Goal: Task Accomplishment & Management: Use online tool/utility

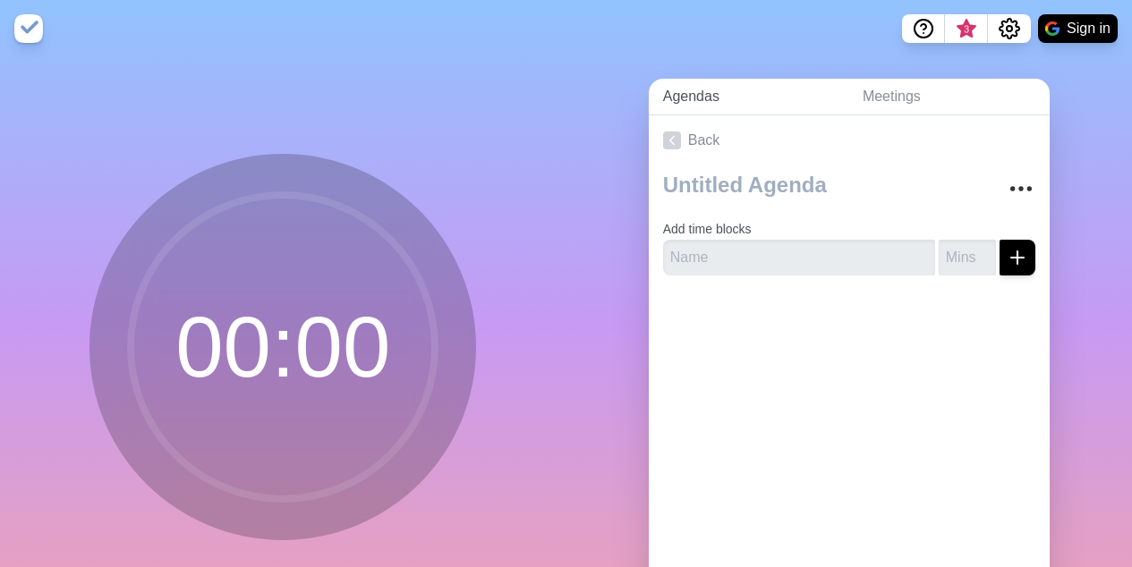
click at [702, 94] on link "Agendas" at bounding box center [748, 97] width 199 height 37
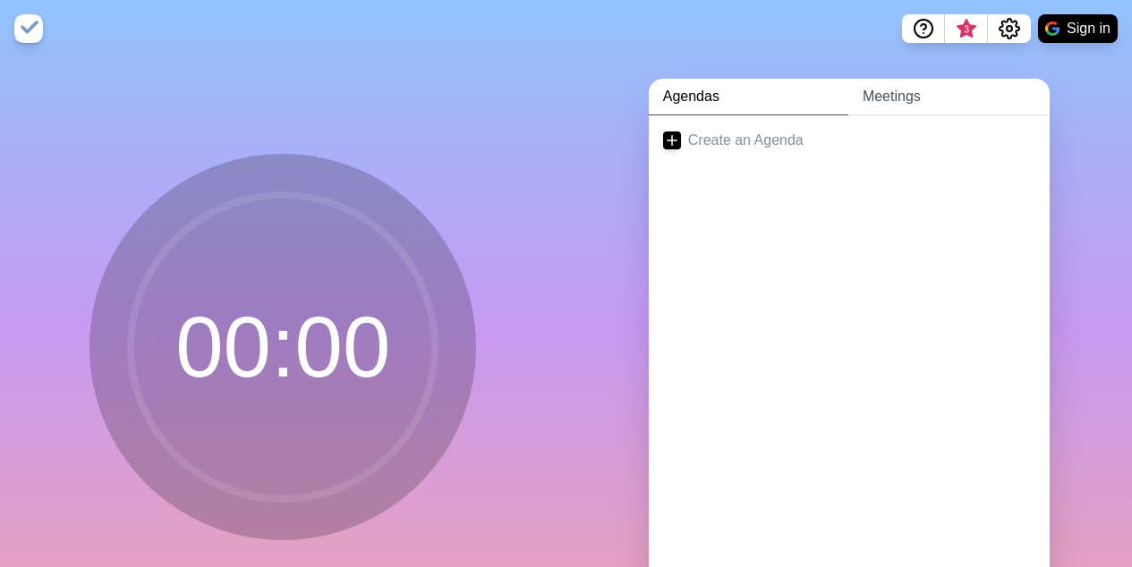
click at [899, 94] on link "Meetings" at bounding box center [948, 97] width 201 height 37
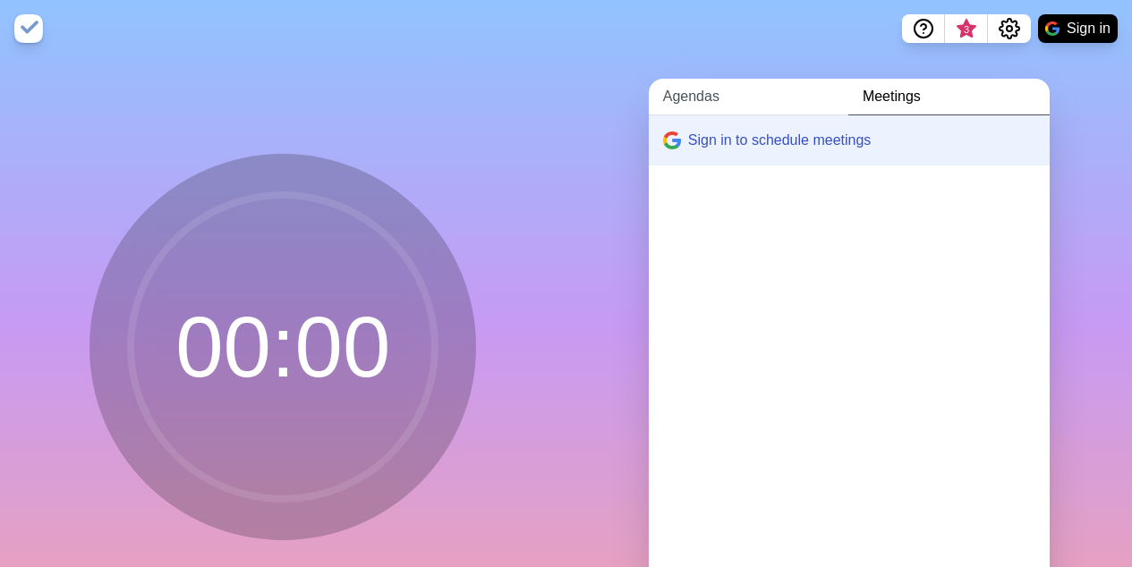
click at [706, 94] on link "Agendas" at bounding box center [748, 97] width 199 height 37
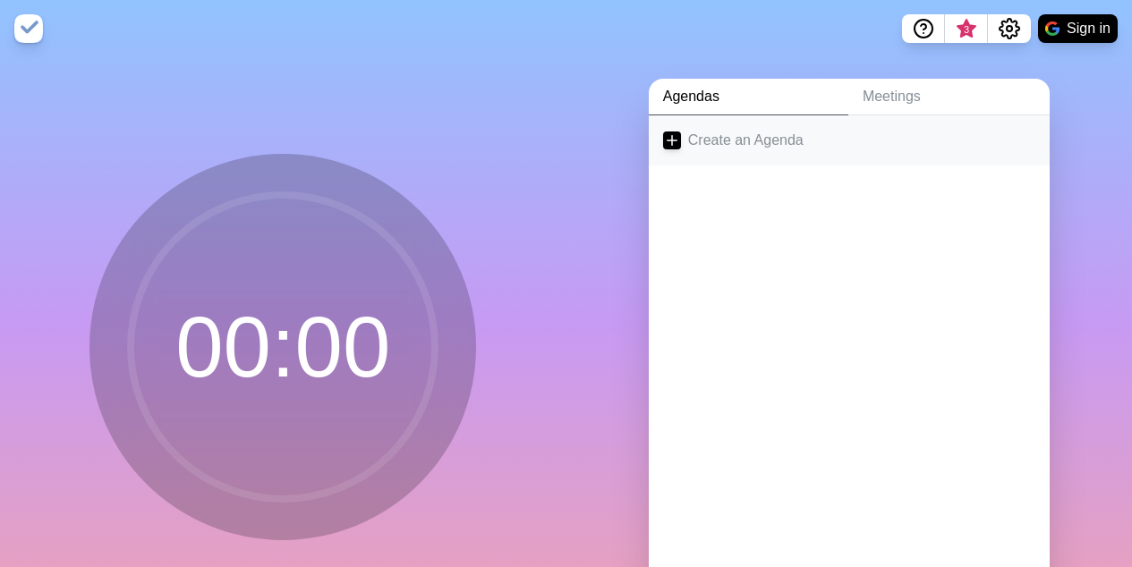
click at [669, 144] on icon at bounding box center [672, 140] width 18 height 18
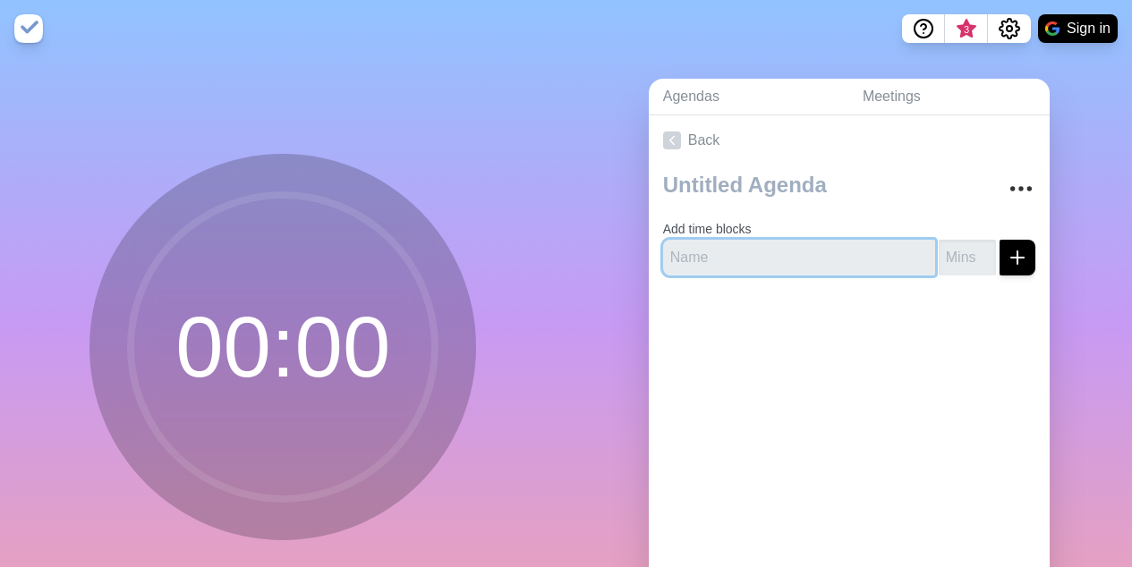
click at [722, 250] on input "text" at bounding box center [799, 258] width 272 height 36
type input "1"
type input "10"
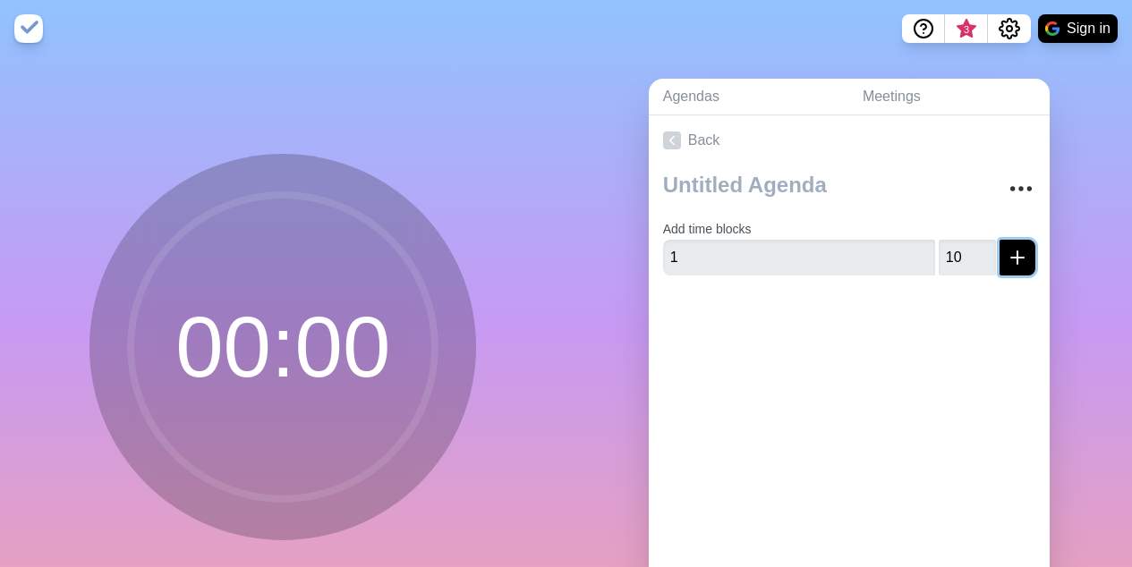
click at [1006, 247] on icon "submit" at bounding box center [1016, 257] width 21 height 21
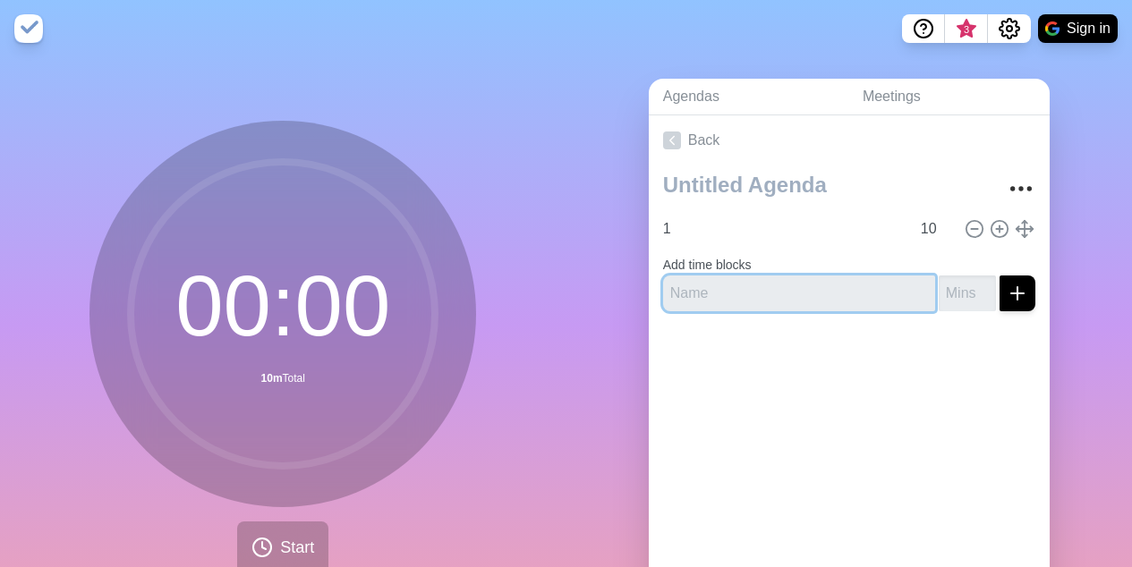
click at [788, 293] on input "text" at bounding box center [799, 294] width 272 height 36
type input "2"
type input "5"
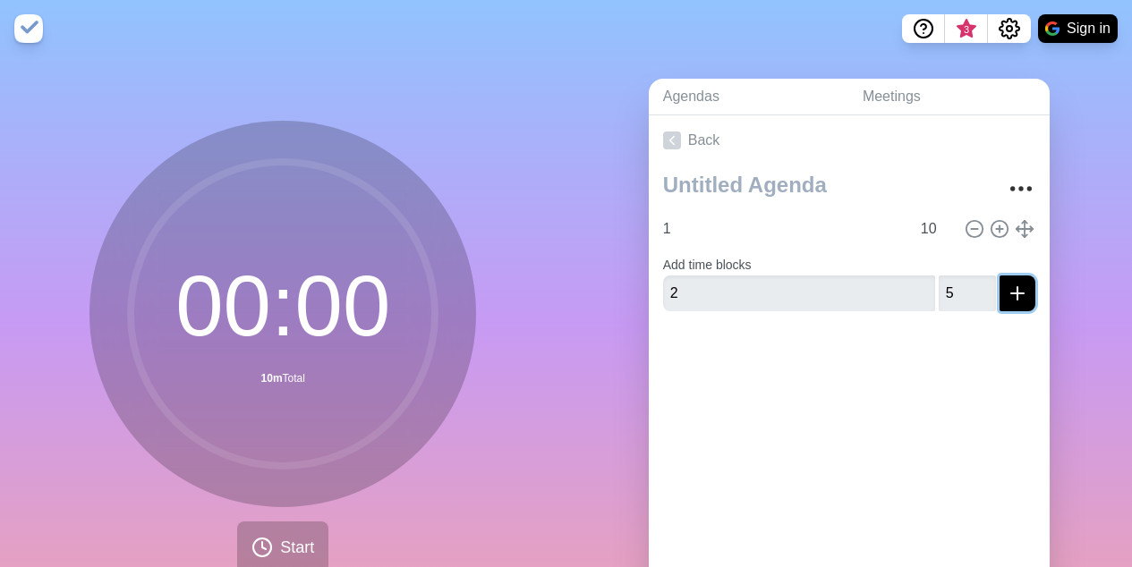
click at [1011, 293] on line "submit" at bounding box center [1017, 293] width 13 height 0
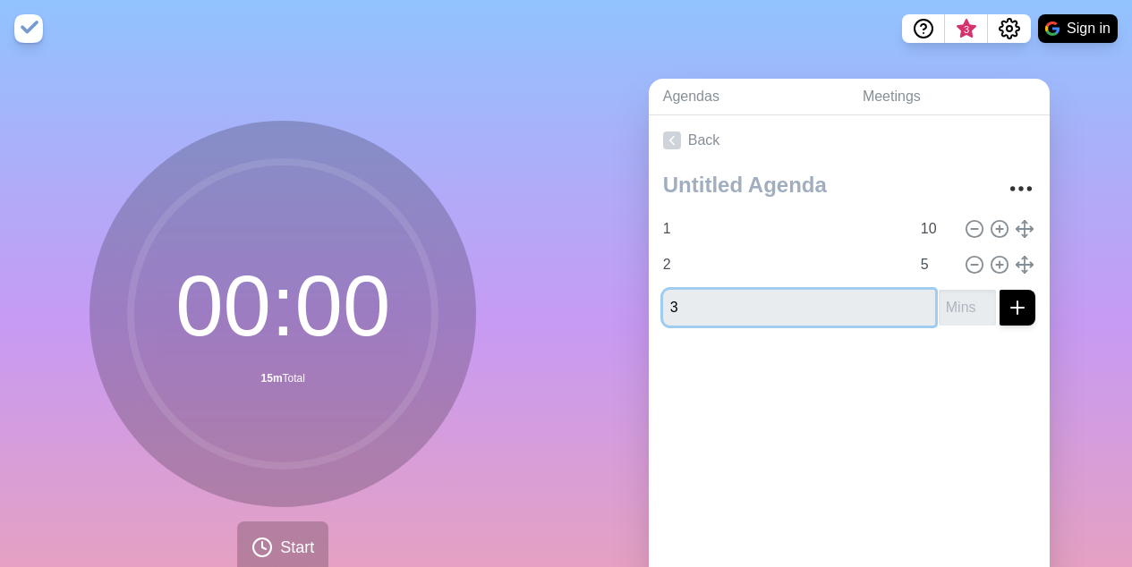
type input "3"
type input "15"
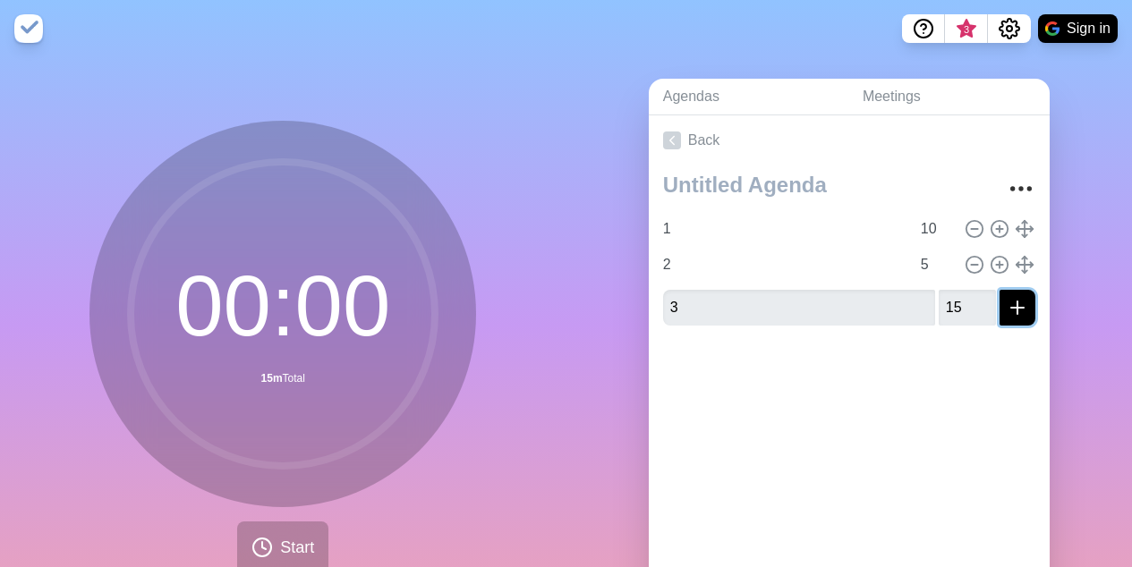
click at [1006, 298] on icon "submit" at bounding box center [1016, 307] width 21 height 21
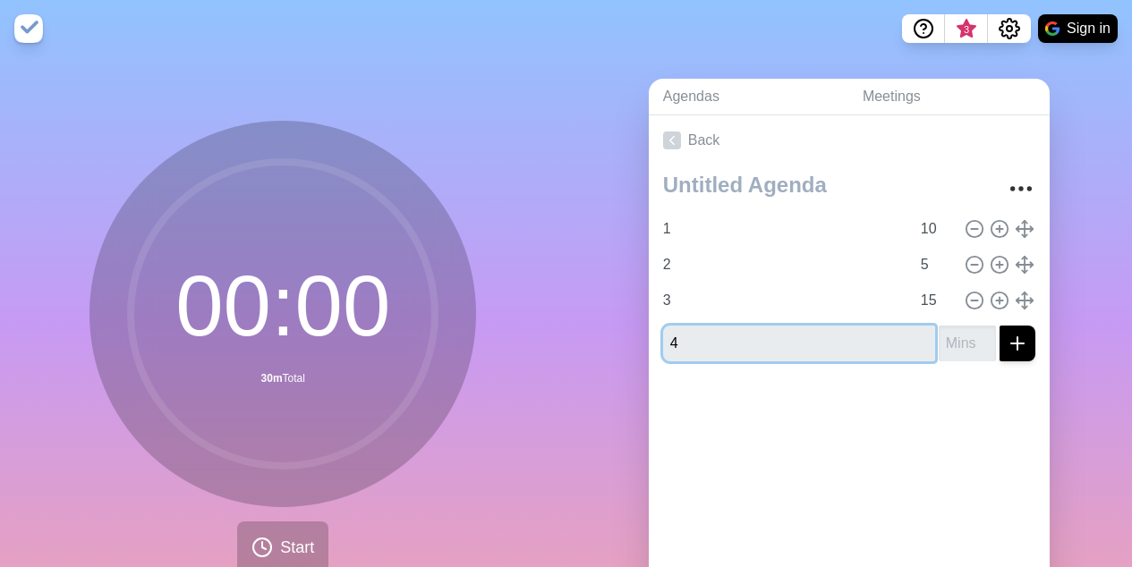
type input "4"
type input "5"
click at [999, 326] on button "submit" at bounding box center [1017, 344] width 36 height 36
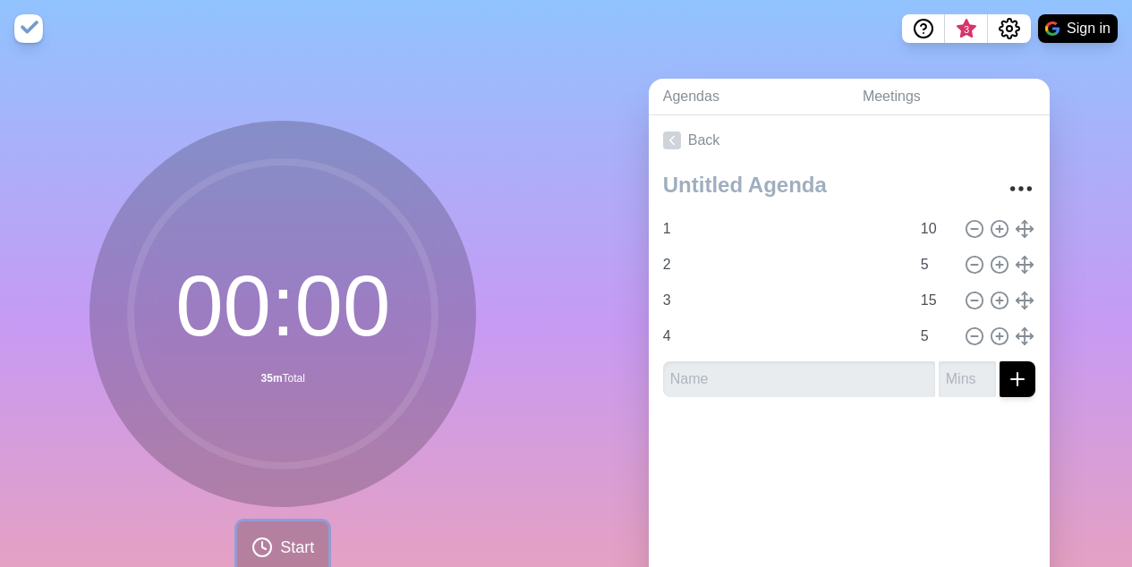
click at [280, 544] on span "Start" at bounding box center [297, 548] width 34 height 24
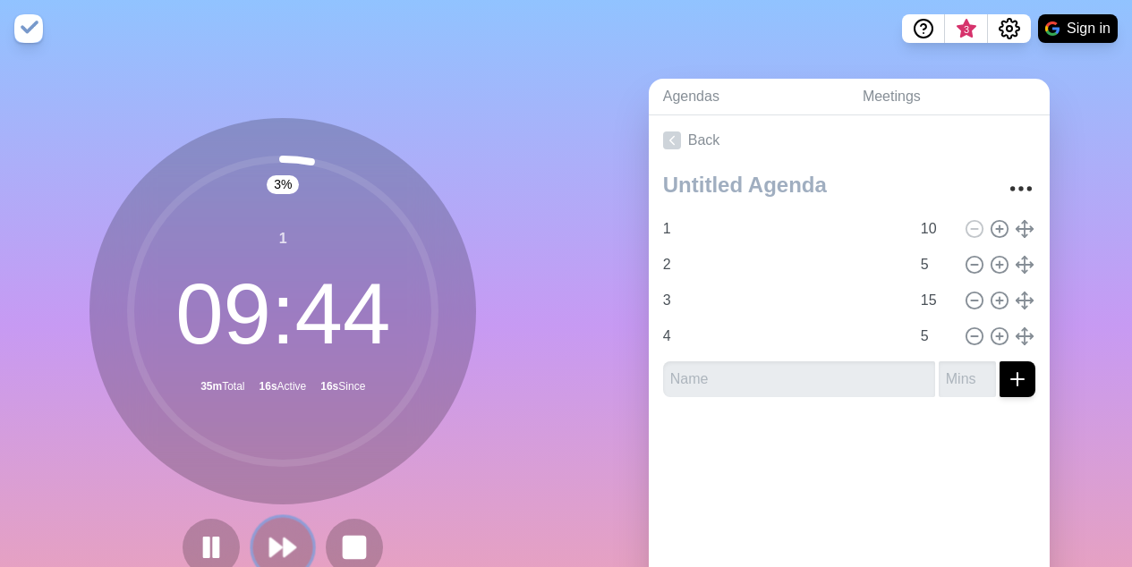
click at [284, 544] on polygon at bounding box center [290, 548] width 12 height 18
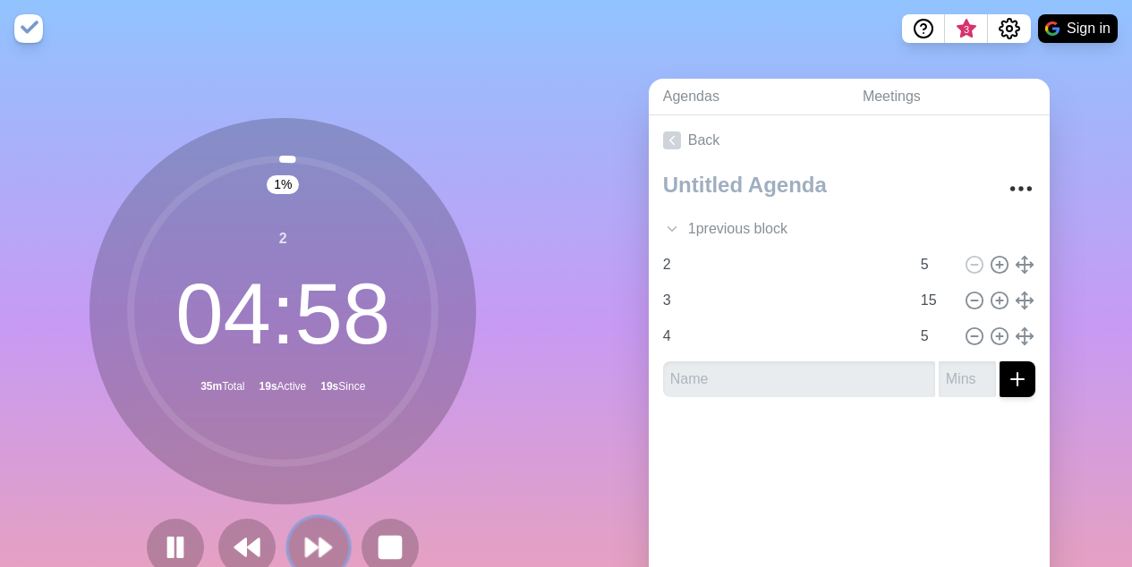
click at [306, 549] on polygon at bounding box center [312, 548] width 12 height 18
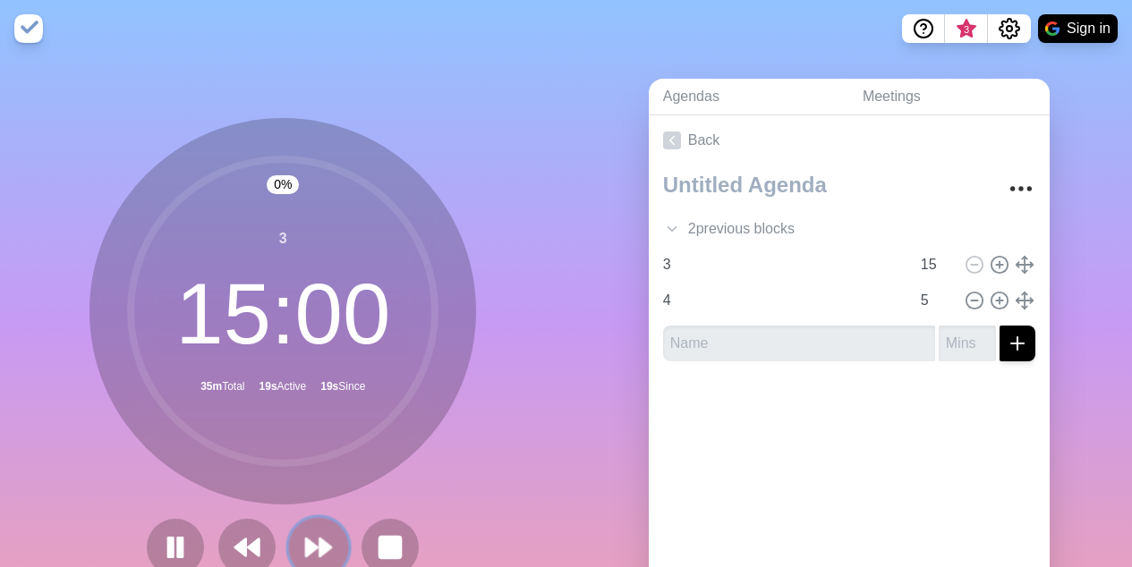
click at [306, 549] on polygon at bounding box center [312, 548] width 12 height 18
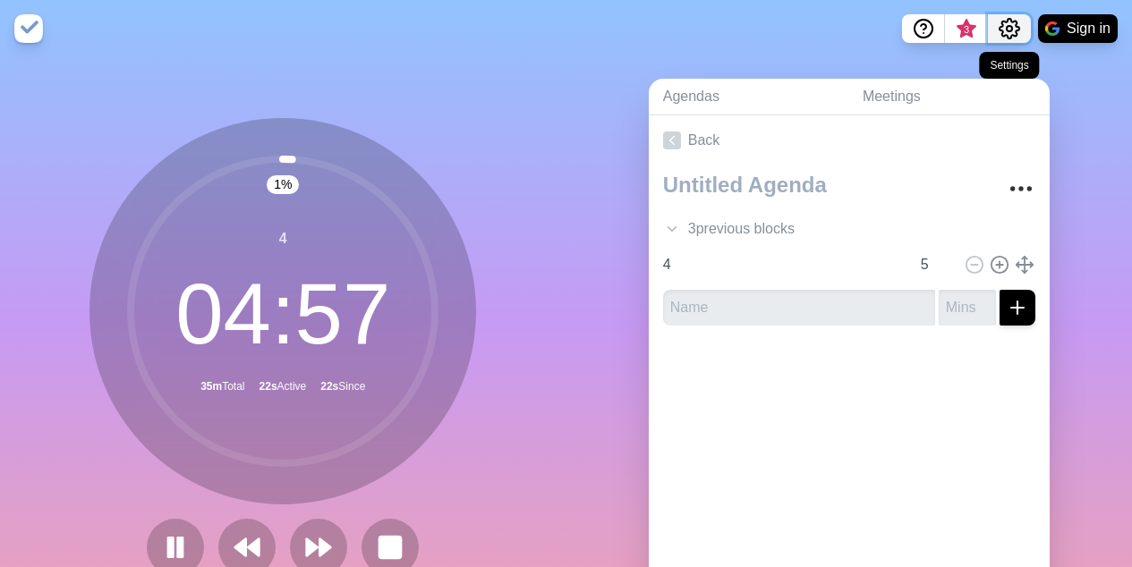
click at [1012, 24] on icon "Settings" at bounding box center [1008, 28] width 21 height 21
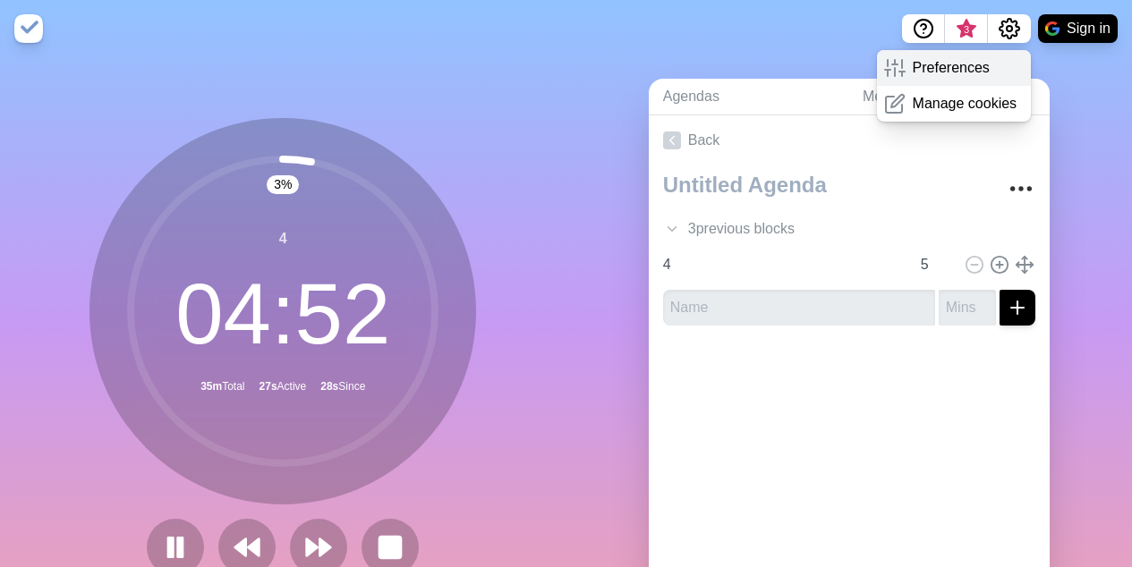
click at [973, 74] on p "Preferences" at bounding box center [950, 67] width 77 height 21
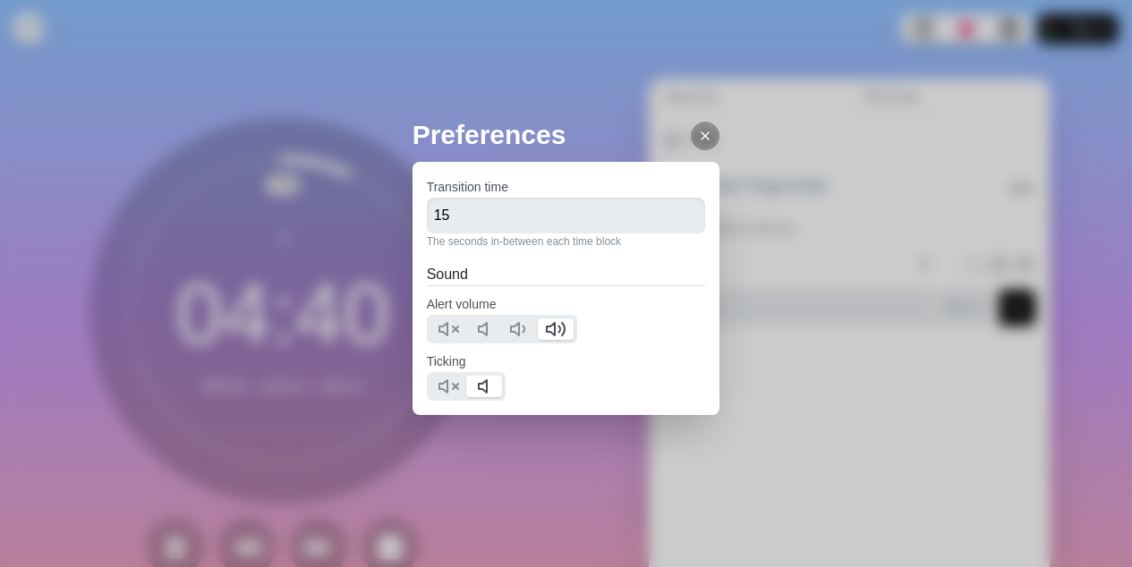
click at [699, 136] on icon at bounding box center [705, 136] width 14 height 14
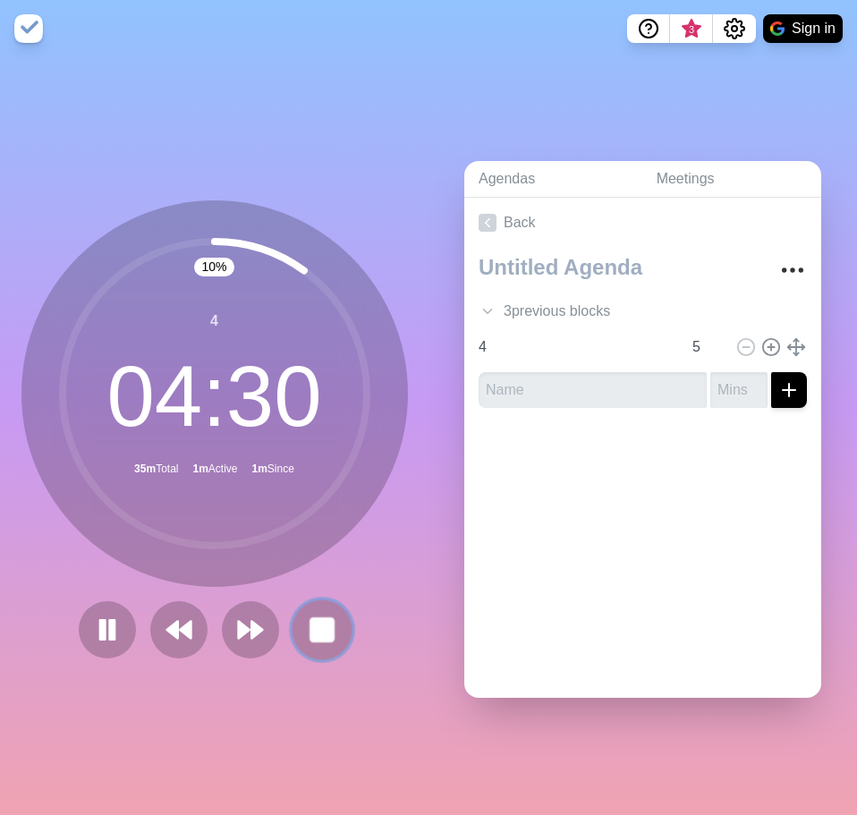
click at [314, 566] on rect at bounding box center [321, 629] width 22 height 22
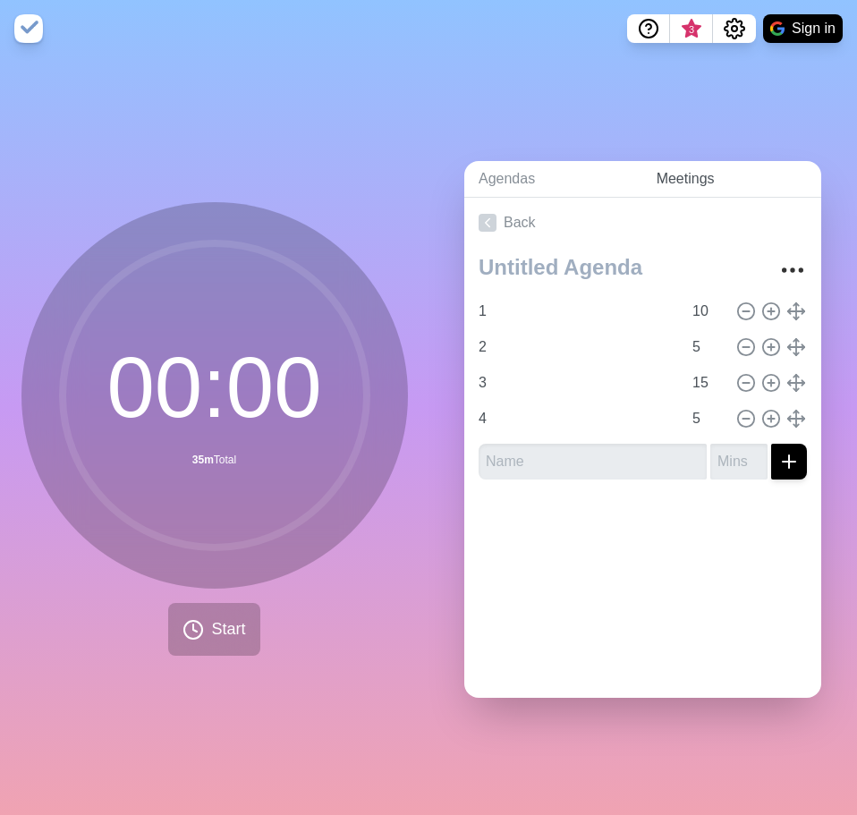
click at [693, 174] on link "Meetings" at bounding box center [731, 179] width 179 height 37
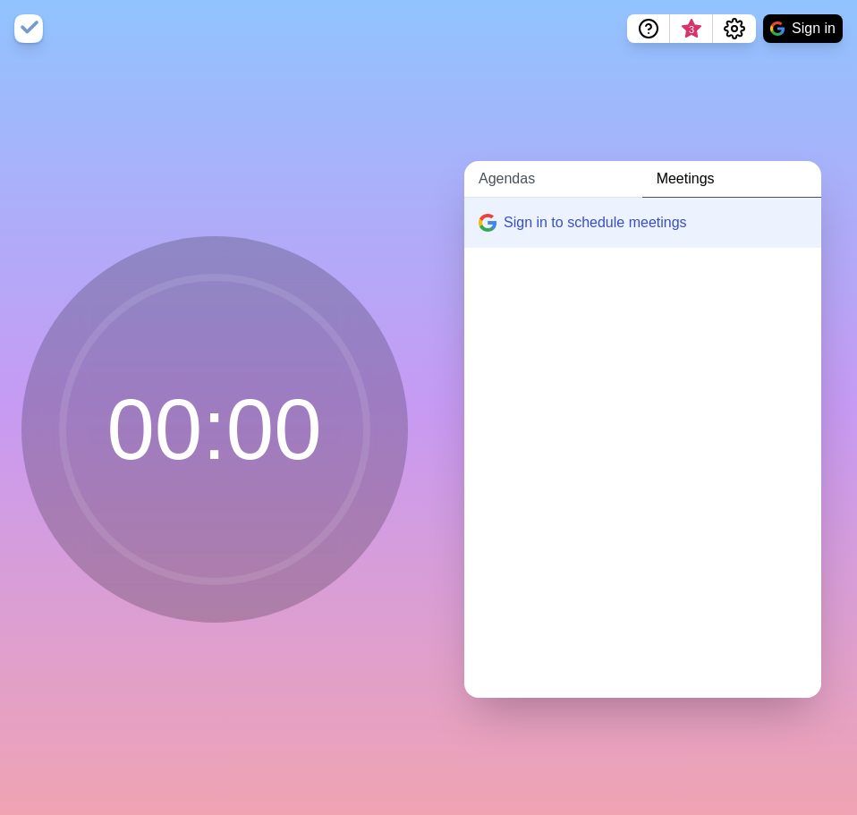
click at [542, 169] on link "Agendas" at bounding box center [553, 179] width 178 height 37
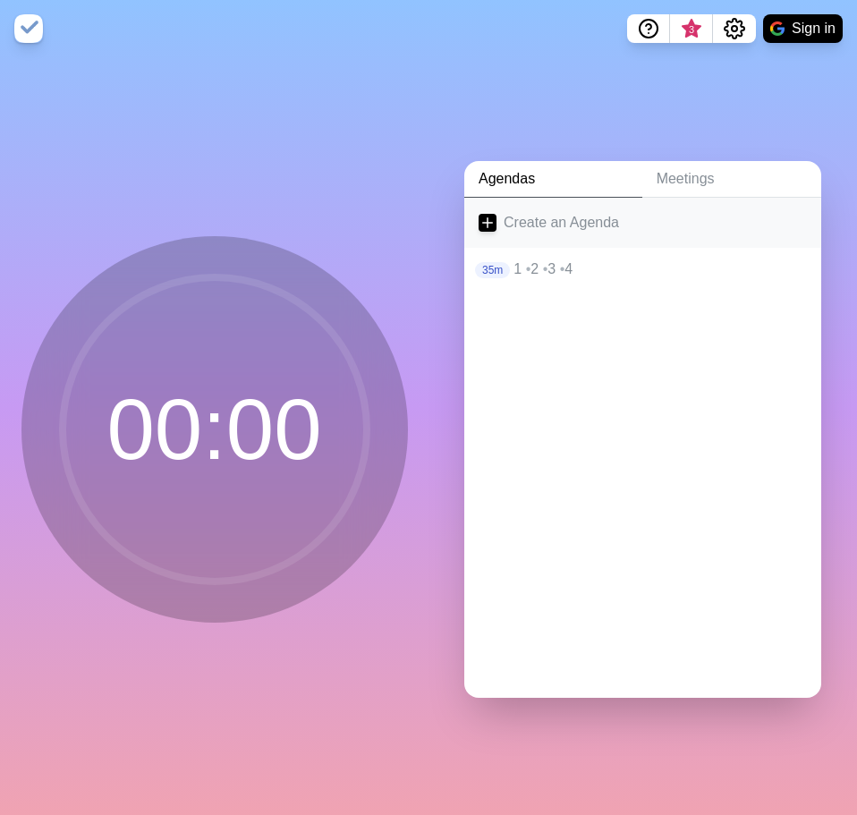
click at [568, 212] on link "Create an Agenda" at bounding box center [642, 223] width 357 height 50
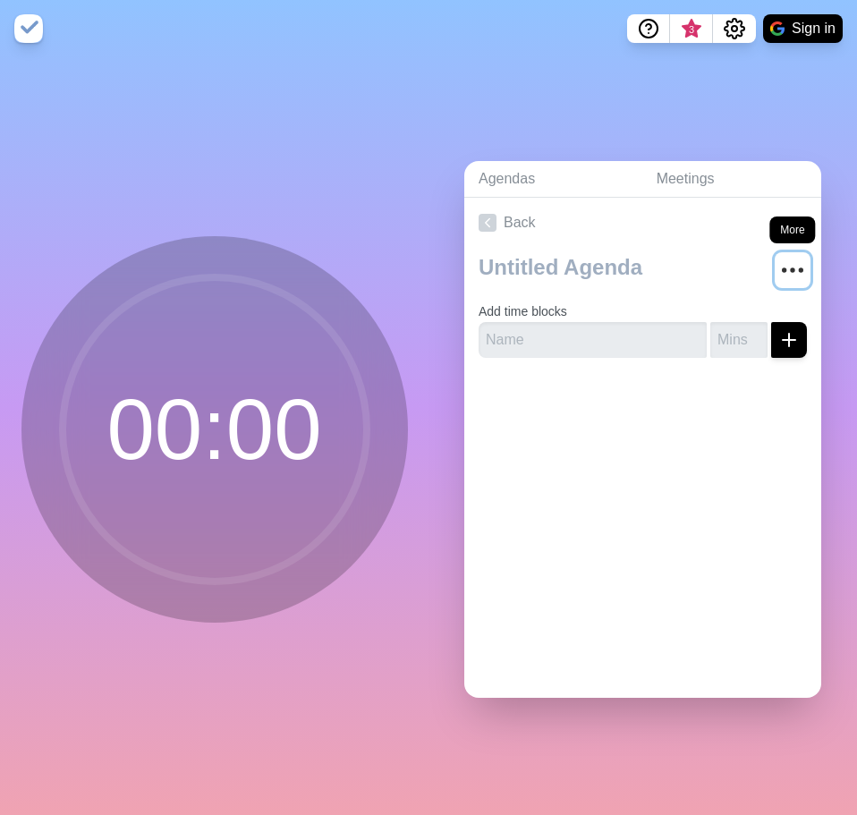
click at [778, 258] on icon "More" at bounding box center [792, 270] width 29 height 29
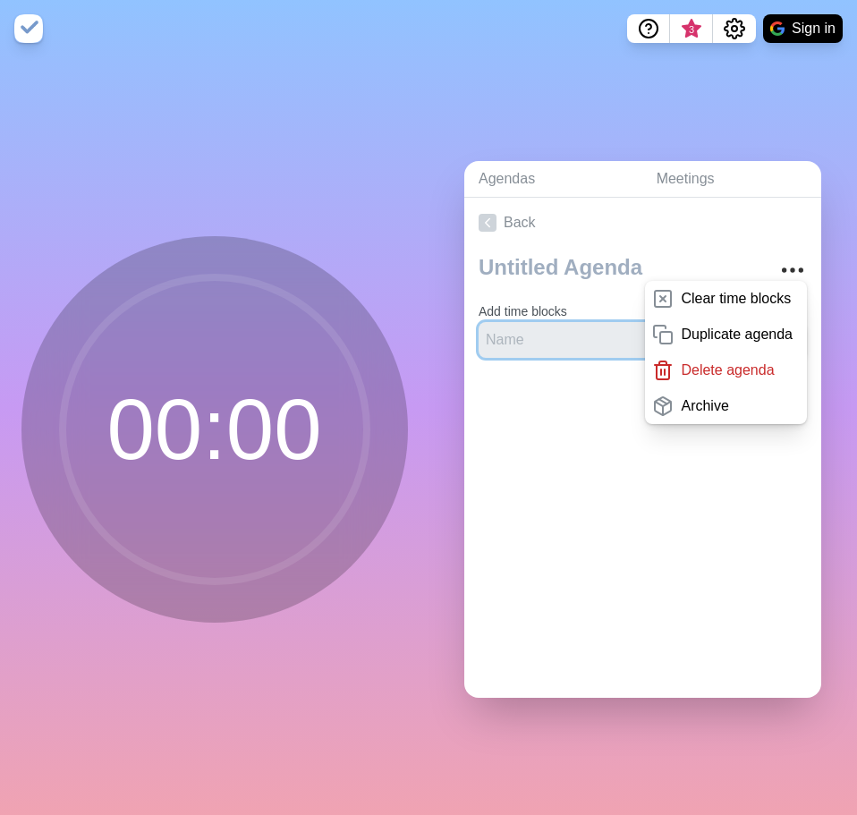
click at [526, 335] on input "text" at bounding box center [593, 340] width 228 height 36
click at [492, 454] on div "Back Clear time blocks Duplicate agenda Delete agenda Archive Add time blocks" at bounding box center [642, 448] width 357 height 500
click at [778, 260] on icon "More" at bounding box center [792, 270] width 29 height 29
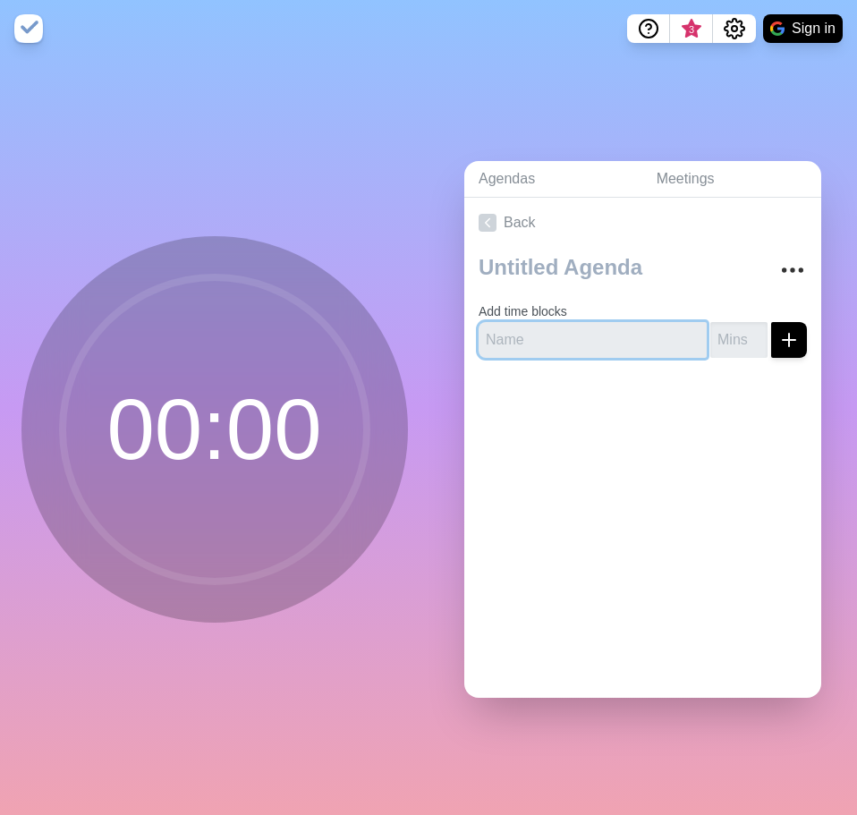
click at [558, 328] on input "text" at bounding box center [593, 340] width 228 height 36
click at [494, 223] on icon at bounding box center [488, 223] width 18 height 18
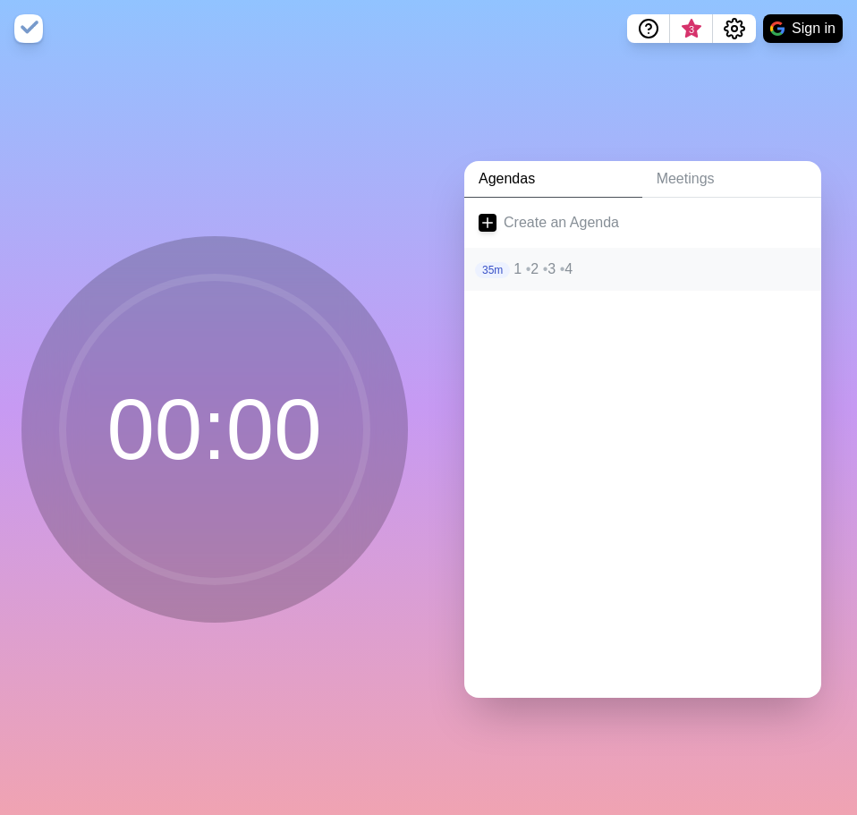
click at [544, 265] on p "1 • 2 • 3 • 4" at bounding box center [659, 269] width 293 height 21
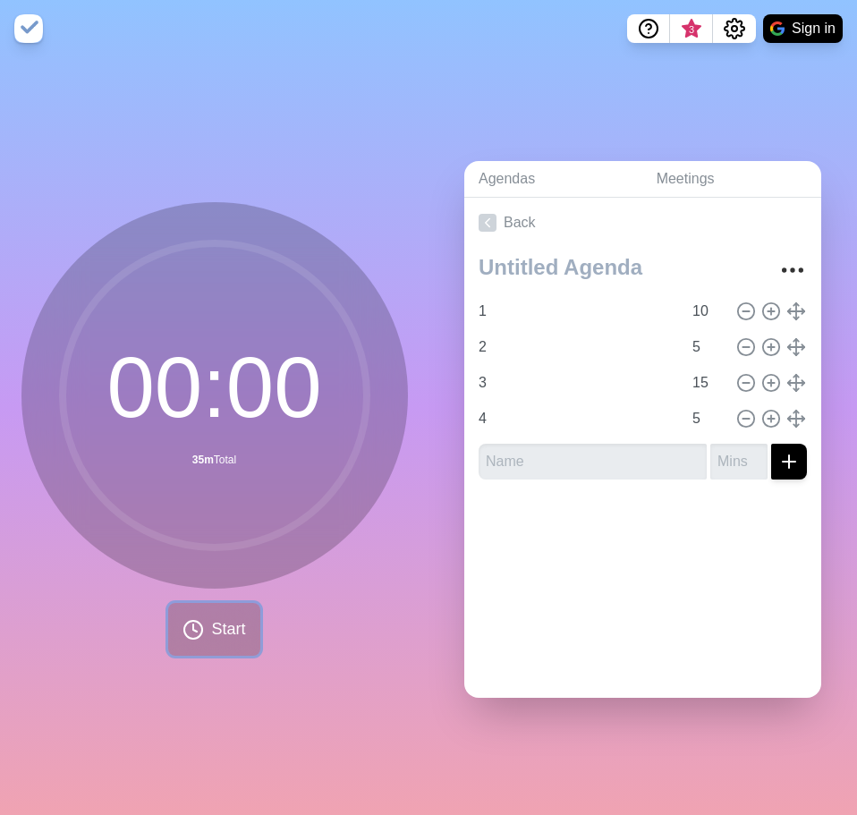
click at [211, 566] on span "Start" at bounding box center [228, 629] width 34 height 24
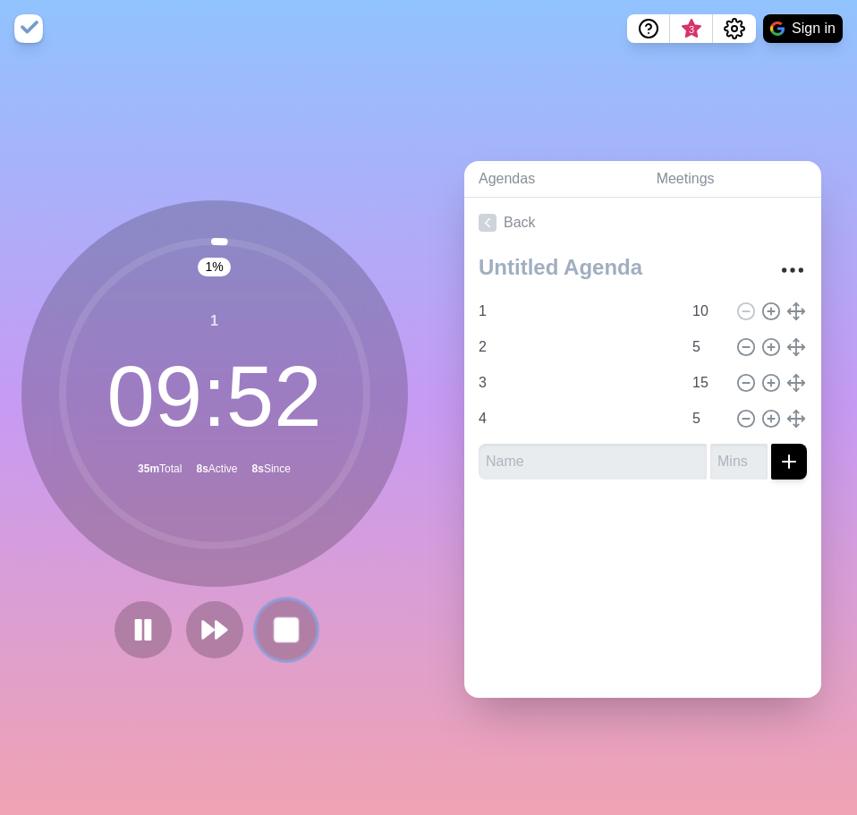
click at [278, 566] on rect at bounding box center [286, 629] width 22 height 22
